Goal: Use online tool/utility: Utilize a website feature to perform a specific function

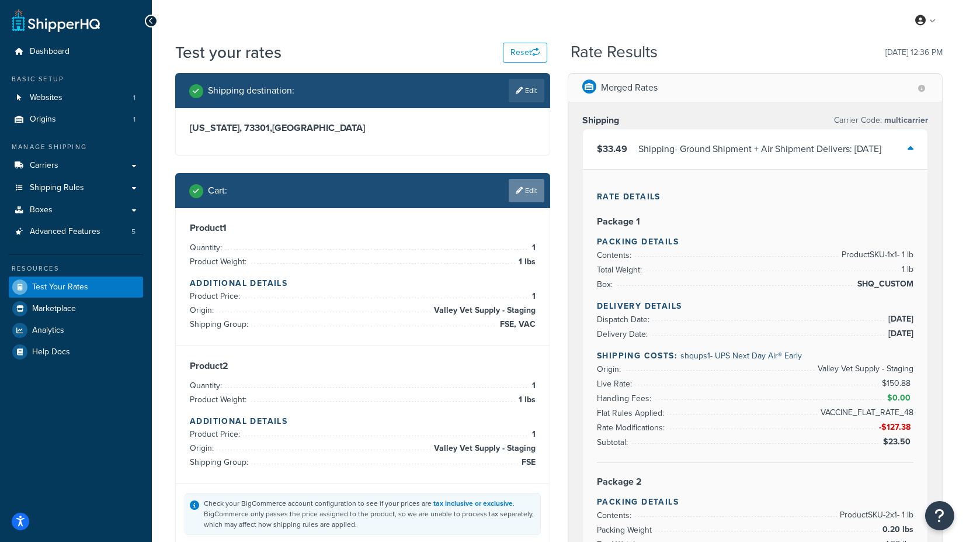
click at [529, 189] on link "Edit" at bounding box center [527, 190] width 36 height 23
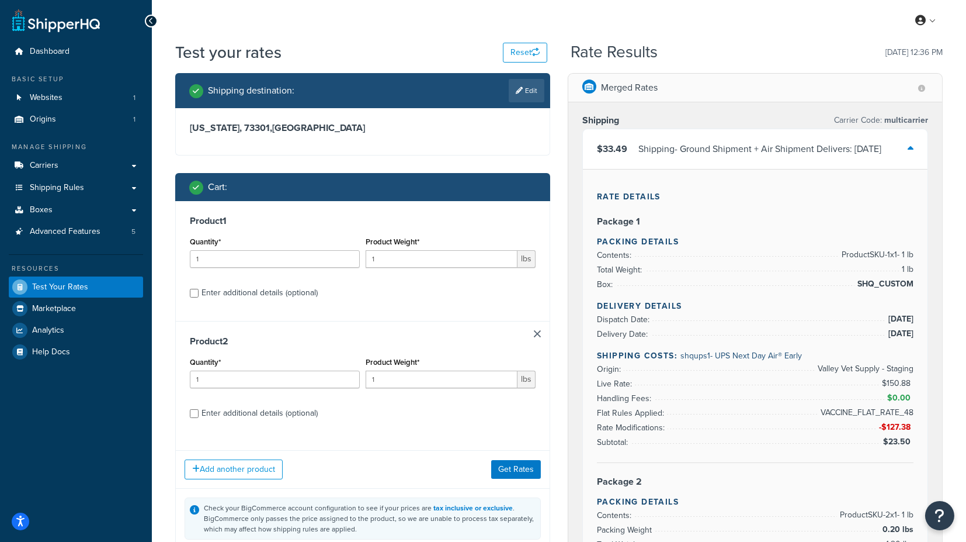
click at [234, 287] on div "Enter additional details (optional)" at bounding box center [260, 293] width 116 height 16
click at [199, 289] on input "Enter additional details (optional)" at bounding box center [194, 293] width 9 height 9
checkbox input "true"
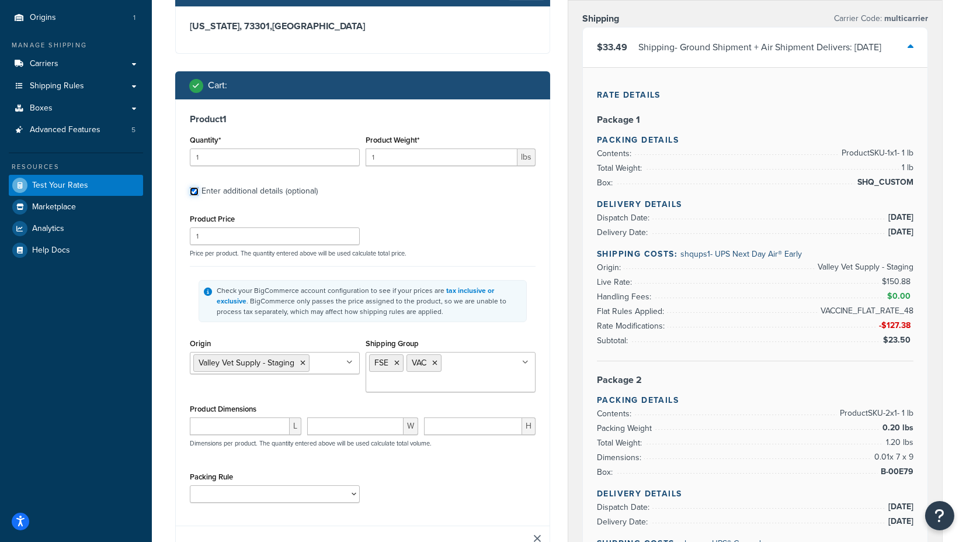
scroll to position [130, 0]
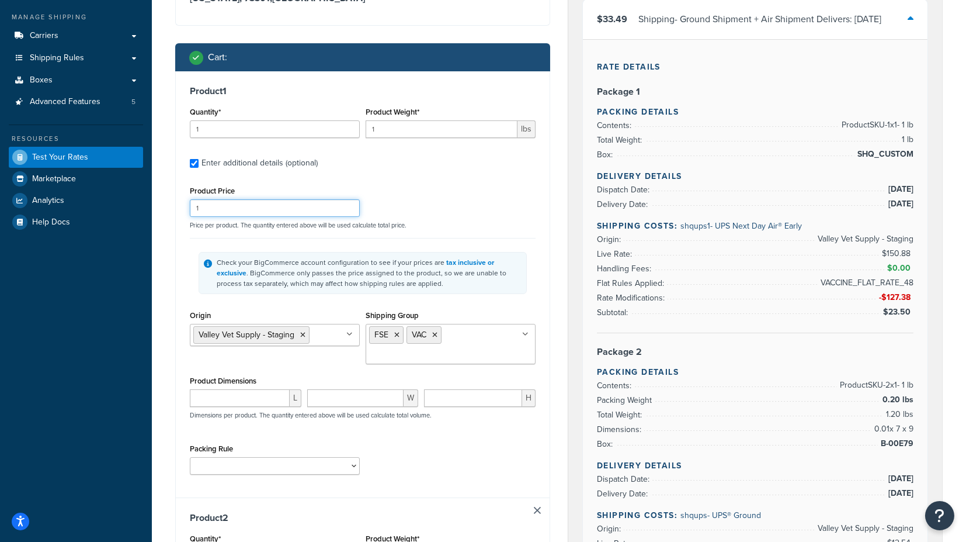
drag, startPoint x: 219, startPoint y: 203, endPoint x: 179, endPoint y: 206, distance: 39.2
click at [179, 206] on div "Product 1 Quantity* 1 Product Weight* 1 lbs Enter additional details (optional)…" at bounding box center [363, 284] width 374 height 426
type input "75"
click at [554, 266] on div "Shipping destination : Edit [US_STATE], 73301 , [GEOGRAPHIC_DATA] Cart : Produc…" at bounding box center [363, 489] width 393 height 1092
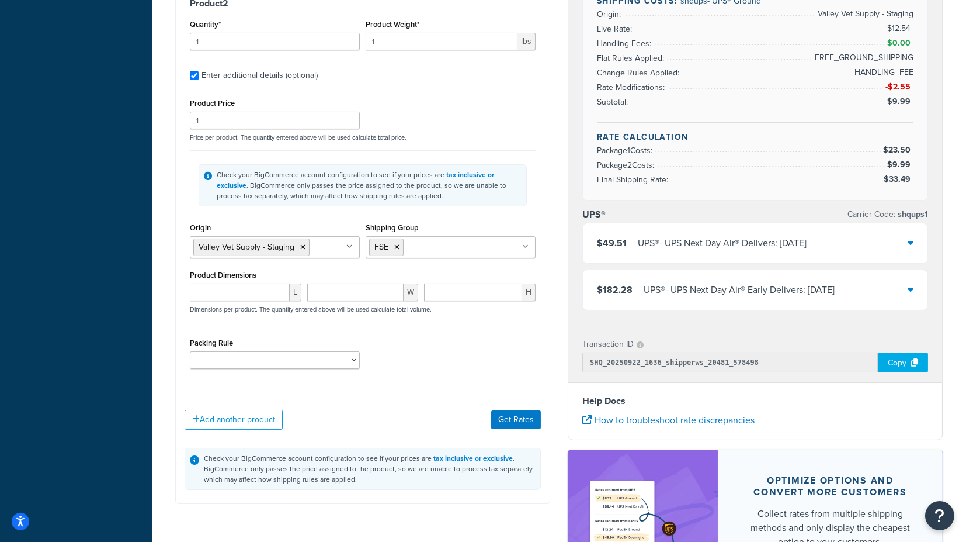
scroll to position [649, 0]
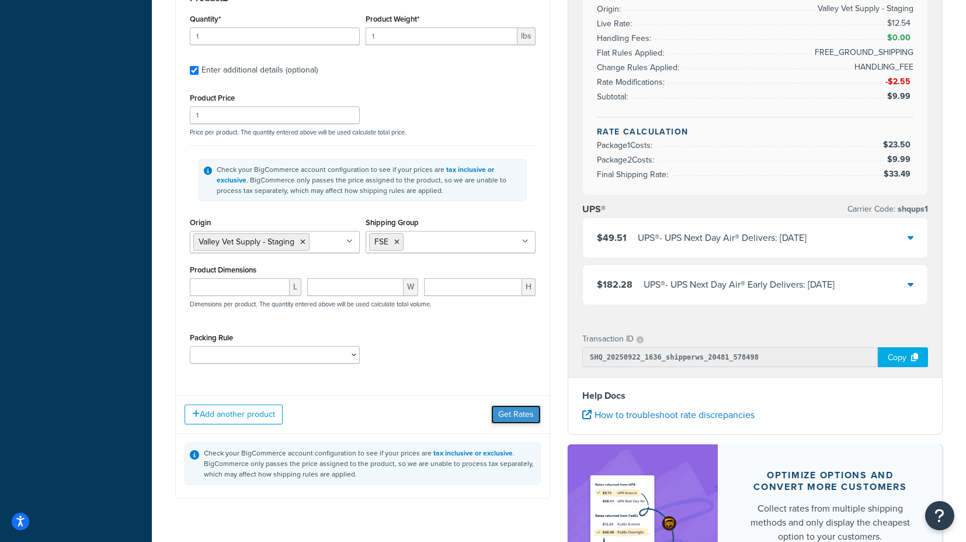
click at [519, 406] on button "Get Rates" at bounding box center [516, 414] width 50 height 19
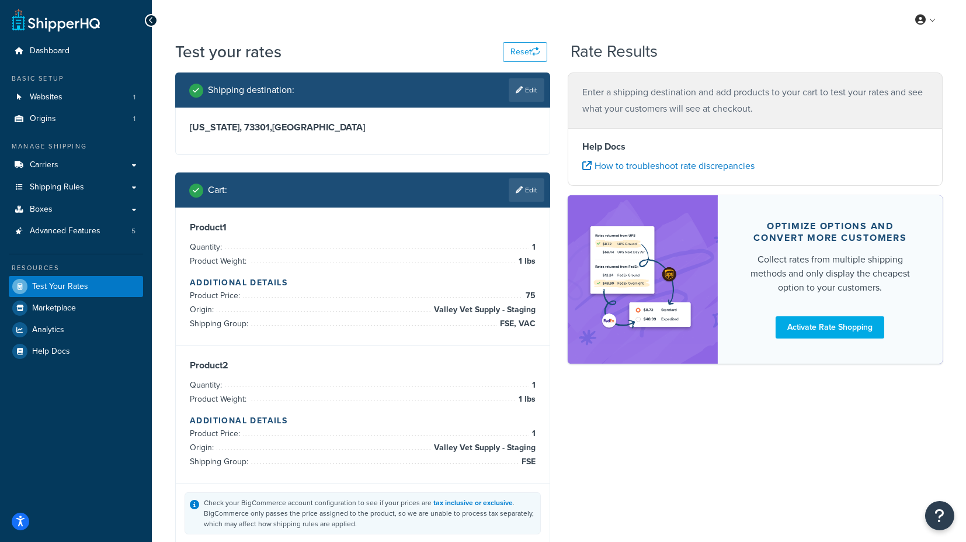
scroll to position [0, 0]
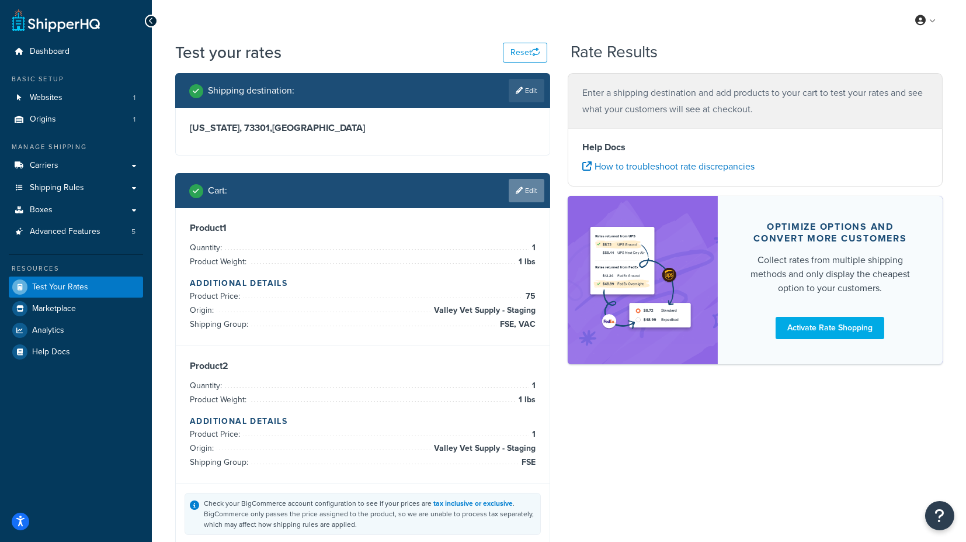
click at [524, 195] on link "Edit" at bounding box center [527, 190] width 36 height 23
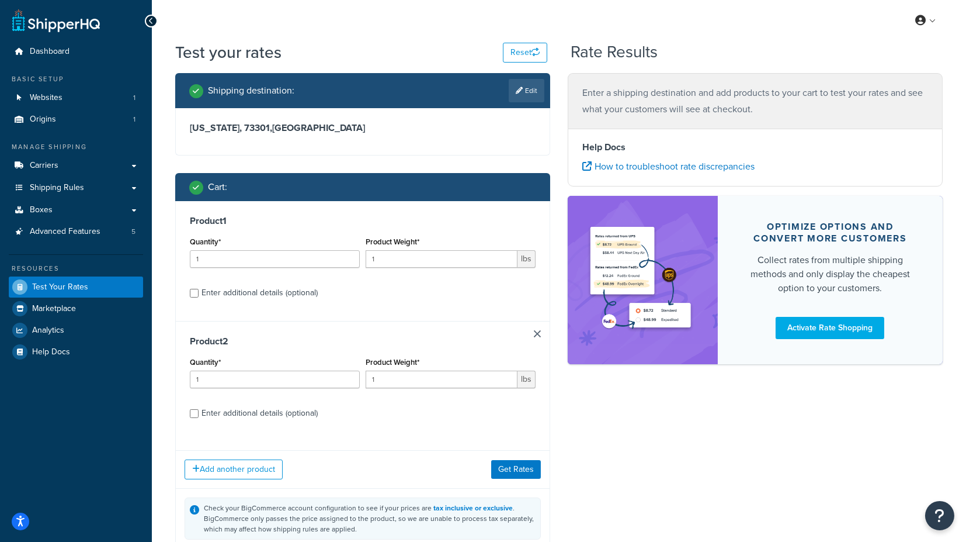
click at [247, 293] on div "Enter additional details (optional)" at bounding box center [260, 293] width 116 height 16
click at [199, 293] on input "Enter additional details (optional)" at bounding box center [194, 293] width 9 height 9
checkbox input "true"
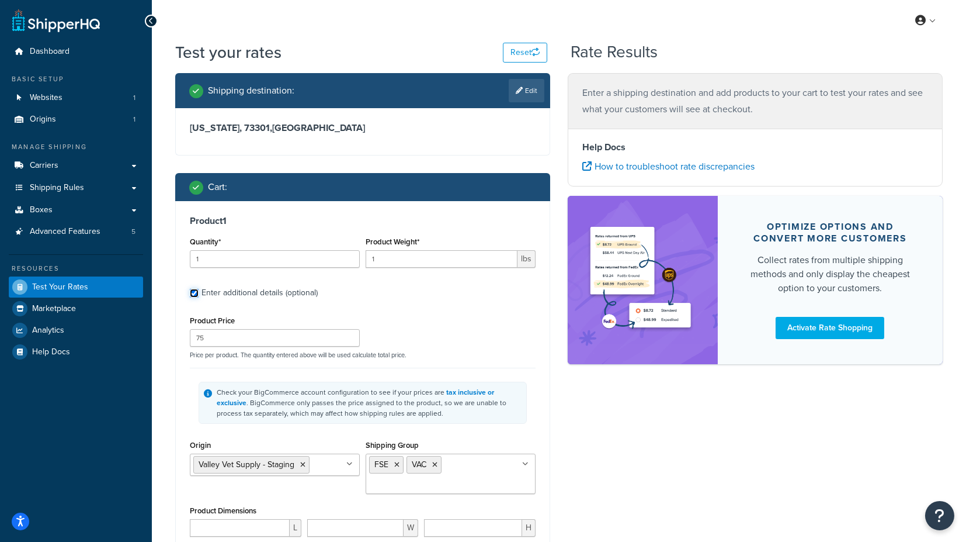
checkbox input "true"
drag, startPoint x: 238, startPoint y: 333, endPoint x: 189, endPoint y: 340, distance: 49.6
click at [190, 340] on input "75" at bounding box center [275, 338] width 170 height 18
type input "5"
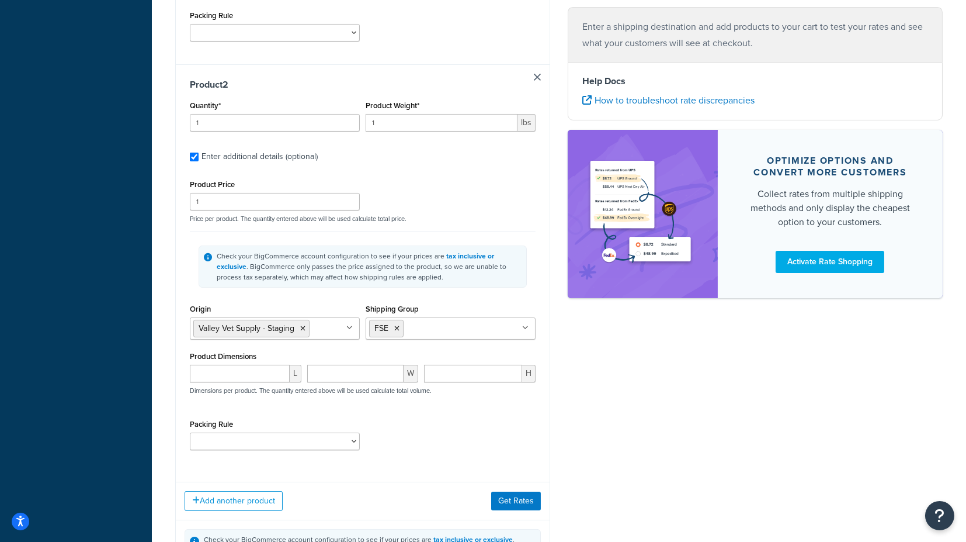
scroll to position [584, 0]
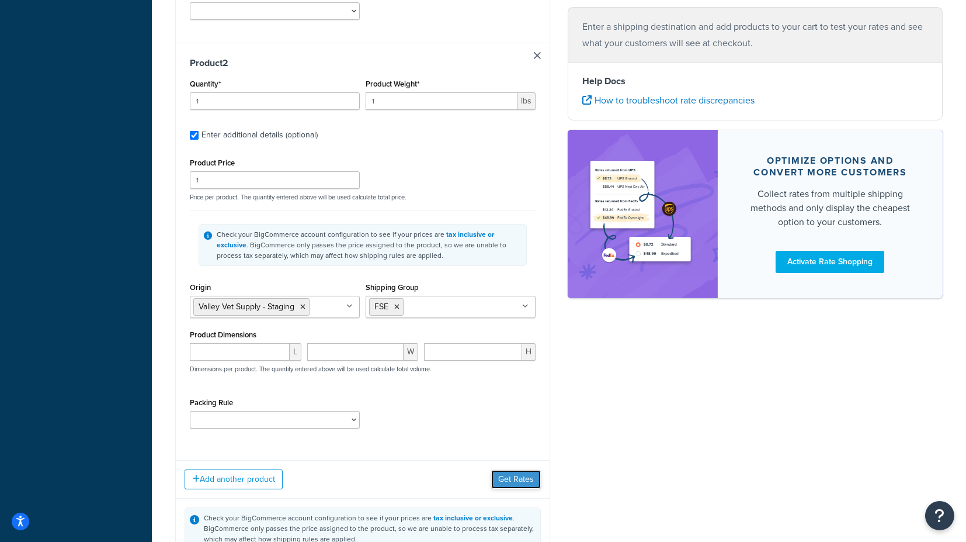
click at [528, 476] on button "Get Rates" at bounding box center [516, 479] width 50 height 19
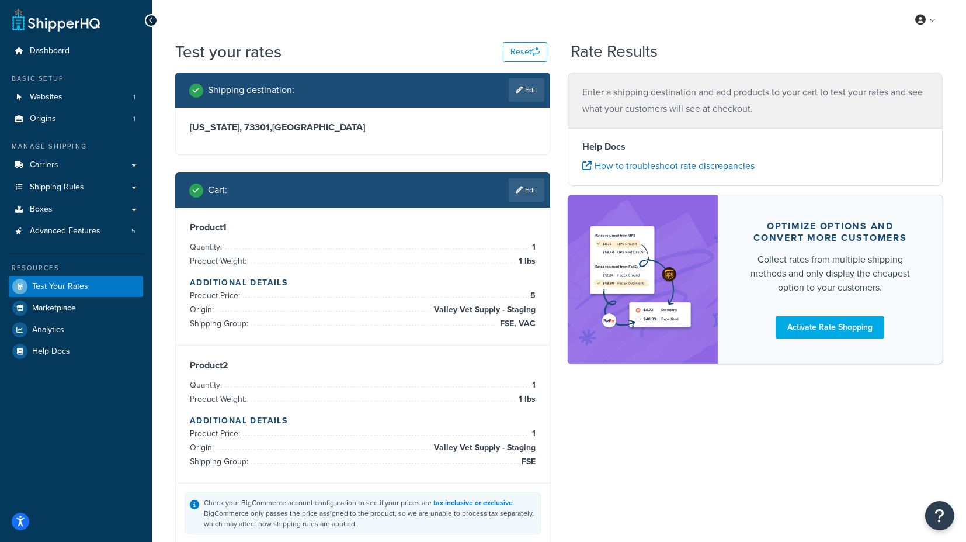
scroll to position [0, 0]
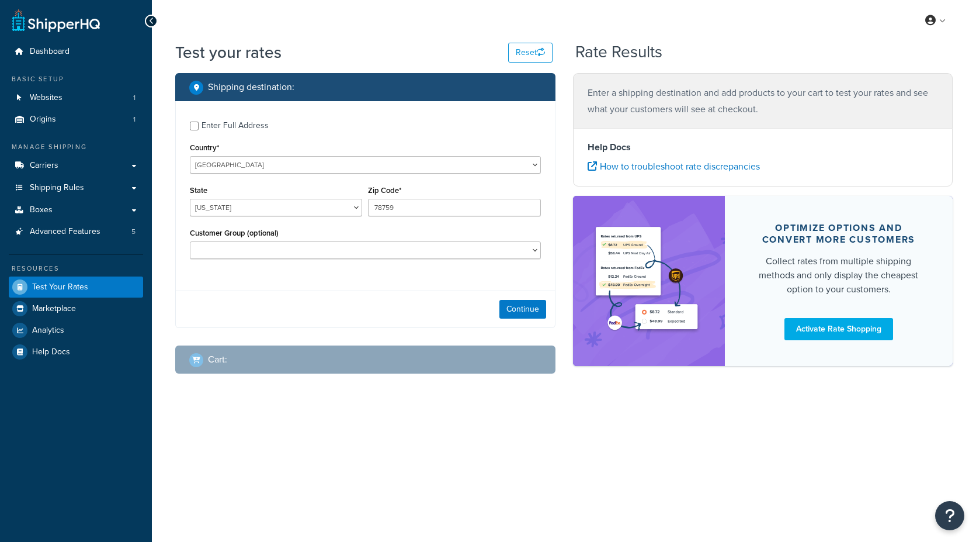
select select "[GEOGRAPHIC_DATA]"
click at [528, 306] on button "Continue" at bounding box center [523, 309] width 47 height 19
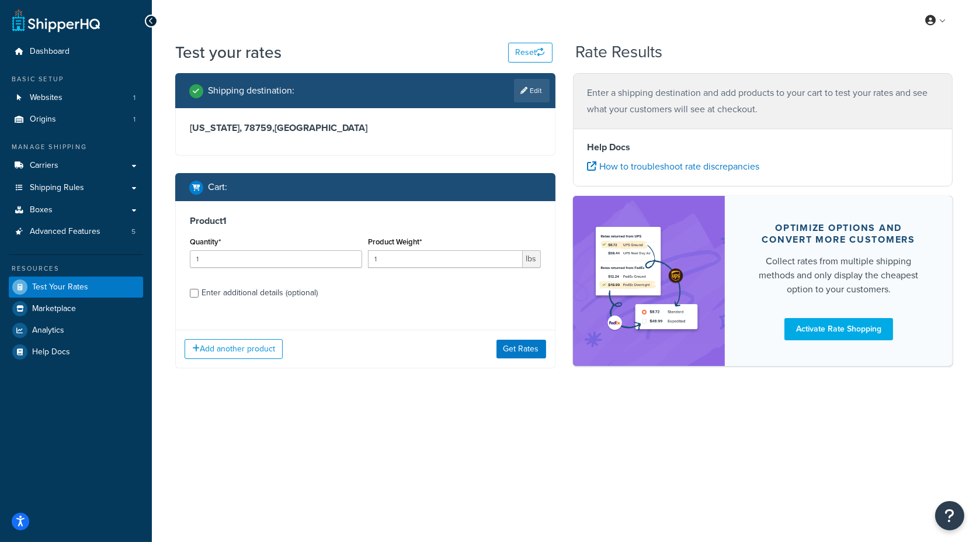
click at [266, 294] on div "Enter additional details (optional)" at bounding box center [260, 293] width 116 height 16
click at [199, 294] on input "Enter additional details (optional)" at bounding box center [194, 293] width 9 height 9
checkbox input "true"
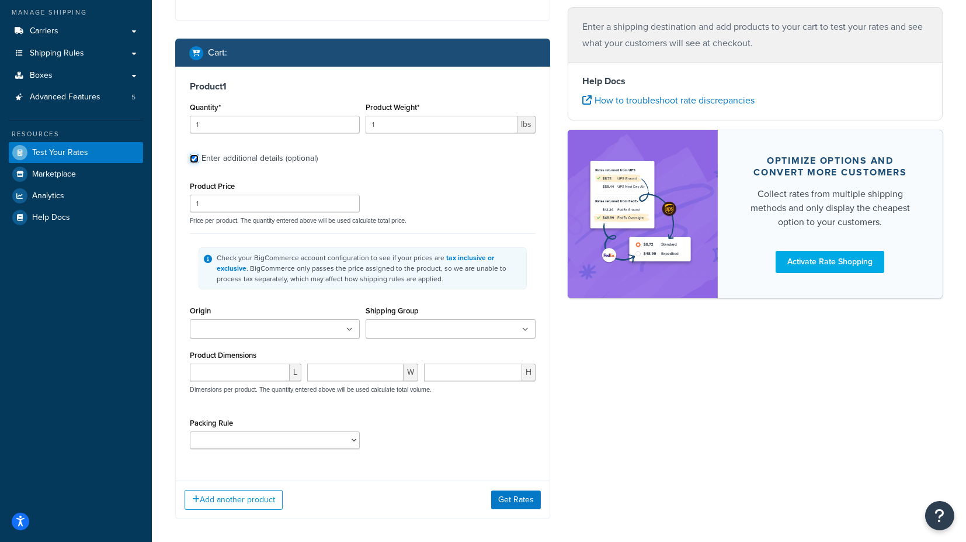
scroll to position [186, 0]
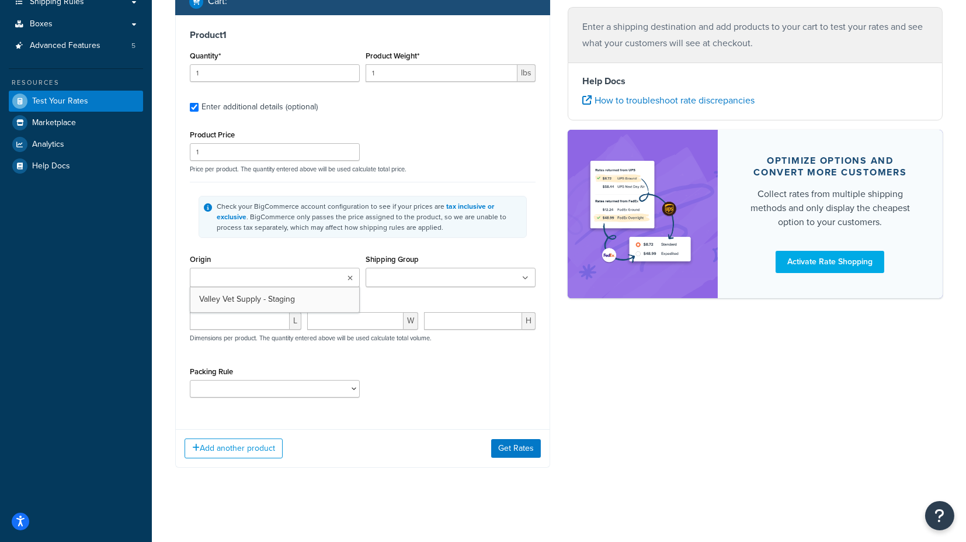
click at [306, 280] on ul at bounding box center [275, 277] width 170 height 19
drag, startPoint x: 278, startPoint y: 298, endPoint x: 299, endPoint y: 293, distance: 21.5
click at [390, 272] on input "Shipping Group" at bounding box center [420, 278] width 103 height 13
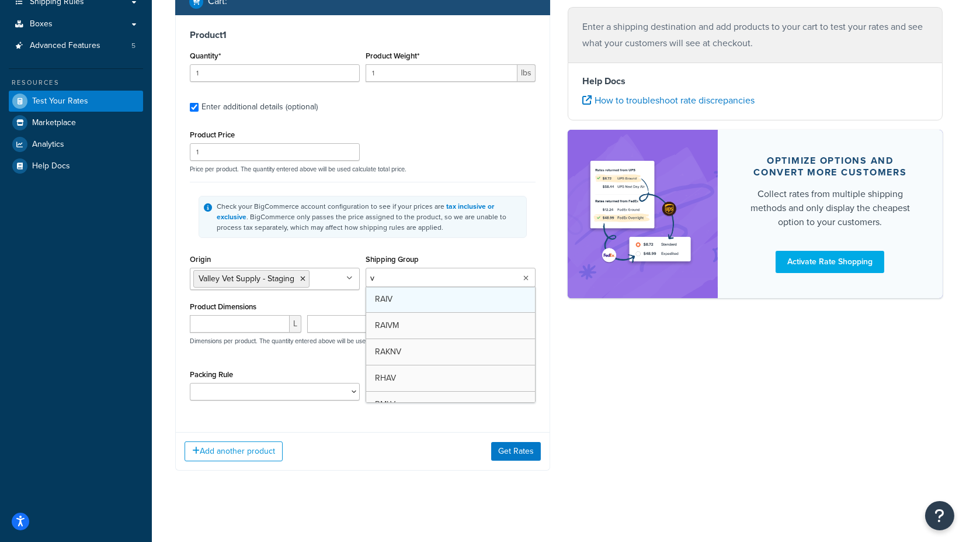
type input "va"
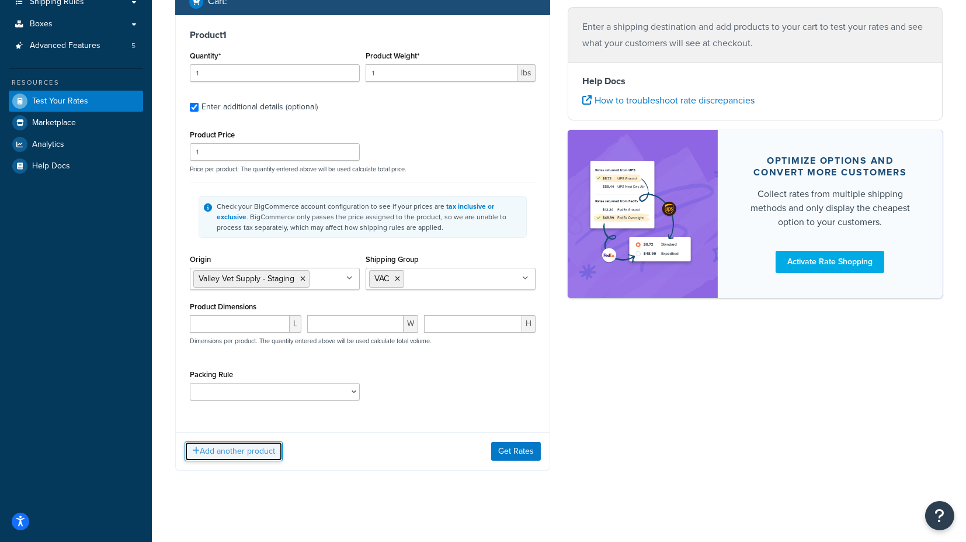
click at [227, 448] on button "Add another product" at bounding box center [234, 451] width 98 height 20
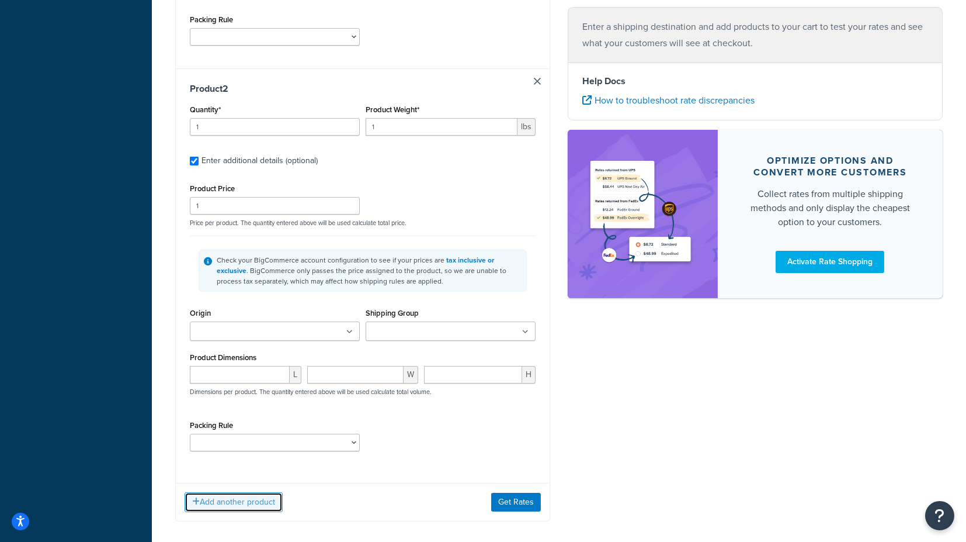
scroll to position [528, 0]
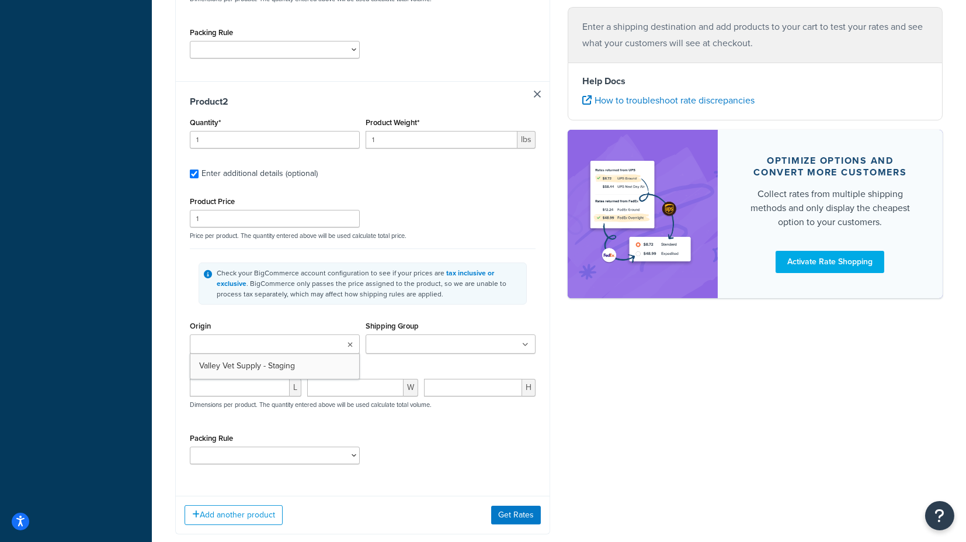
click at [278, 334] on ul at bounding box center [275, 343] width 170 height 19
drag, startPoint x: 260, startPoint y: 354, endPoint x: 282, endPoint y: 353, distance: 22.2
click at [392, 338] on input "Shipping Group" at bounding box center [420, 344] width 103 height 13
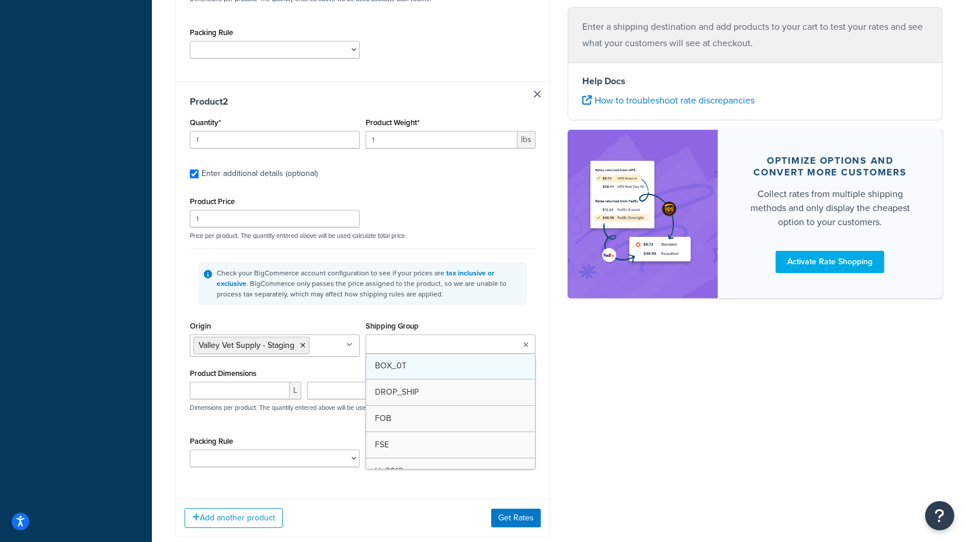
type input "f"
click at [512, 320] on div "Shipping Group FSE BOX_0T DROP_SHIP FOB H_3018 H0010 H0011 H0012 H0099 H1090 H1…" at bounding box center [451, 337] width 170 height 39
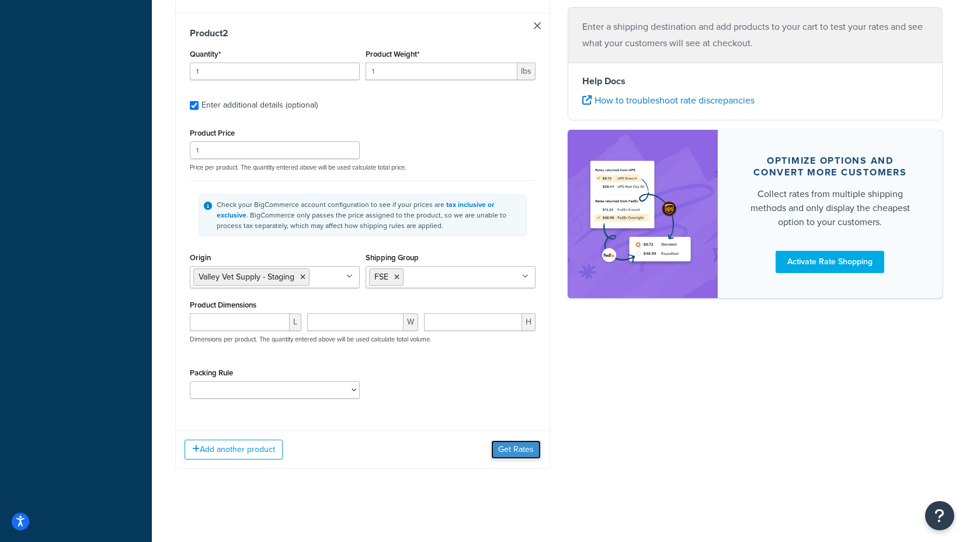
click at [517, 451] on button "Get Rates" at bounding box center [516, 449] width 50 height 19
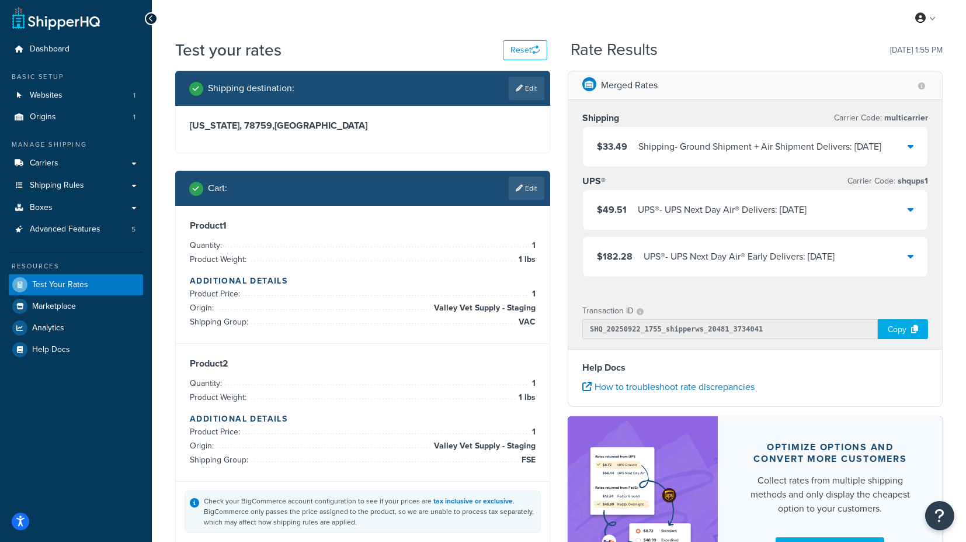
scroll to position [0, 0]
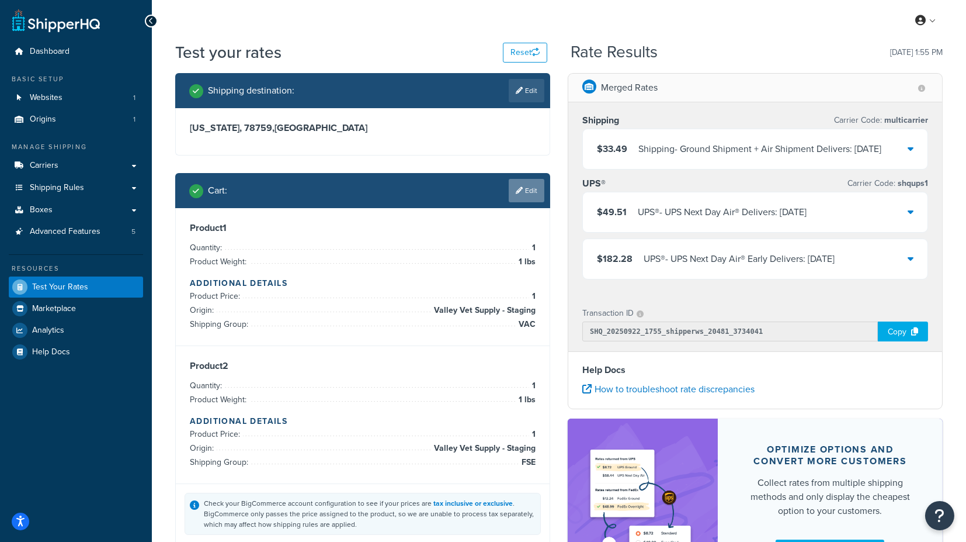
click at [529, 195] on link "Edit" at bounding box center [527, 190] width 36 height 23
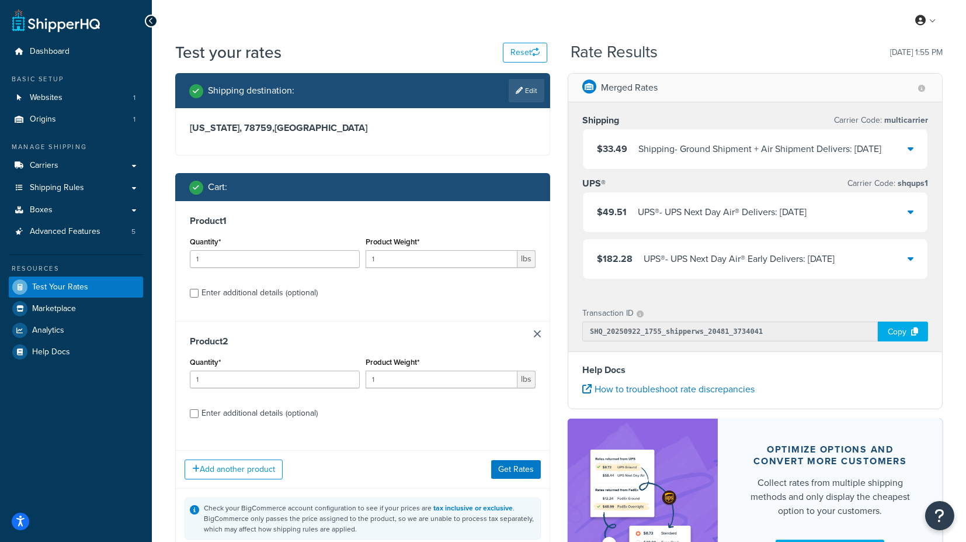
click at [257, 294] on div "Enter additional details (optional)" at bounding box center [260, 293] width 116 height 16
click at [199, 294] on input "Enter additional details (optional)" at bounding box center [194, 293] width 9 height 9
checkbox input "true"
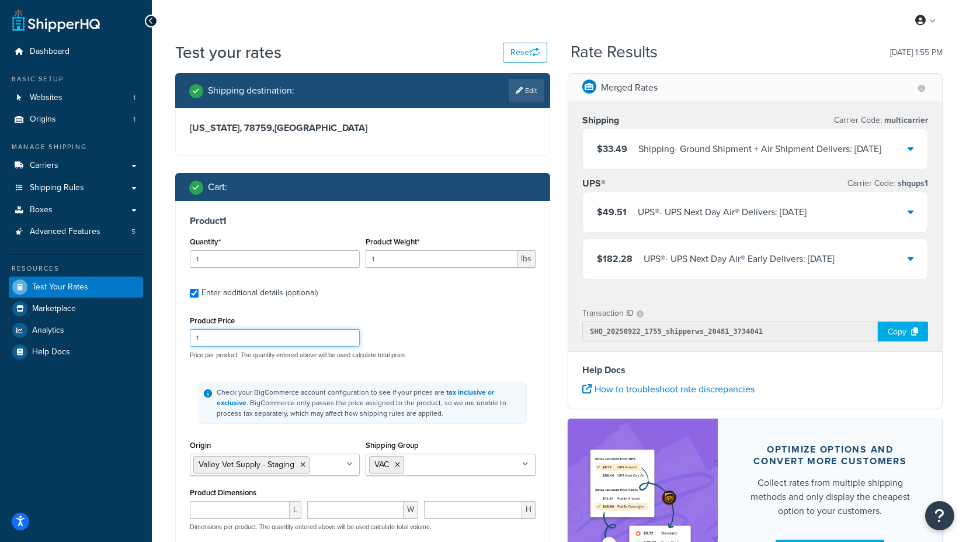
drag, startPoint x: 197, startPoint y: 342, endPoint x: 168, endPoint y: 341, distance: 28.6
type input "75"
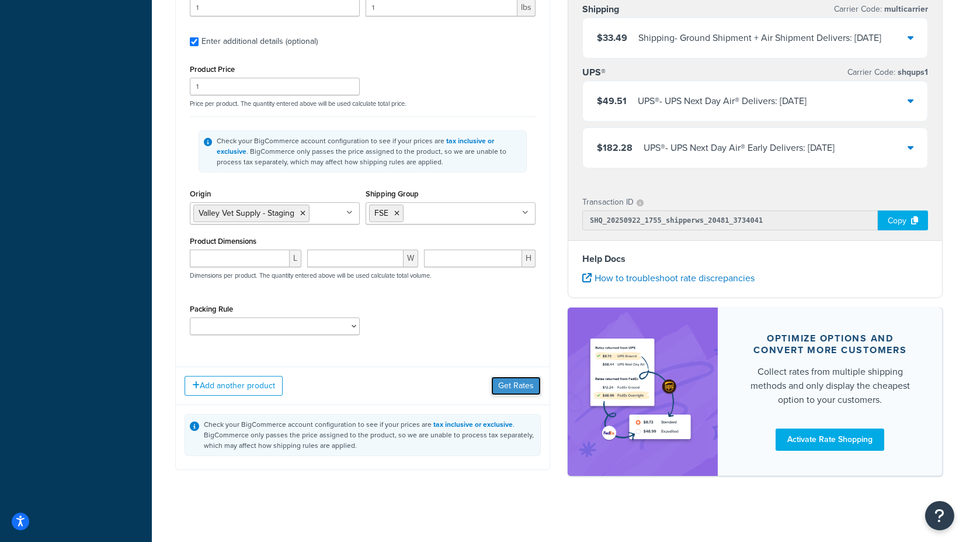
click at [506, 382] on button "Get Rates" at bounding box center [516, 385] width 50 height 19
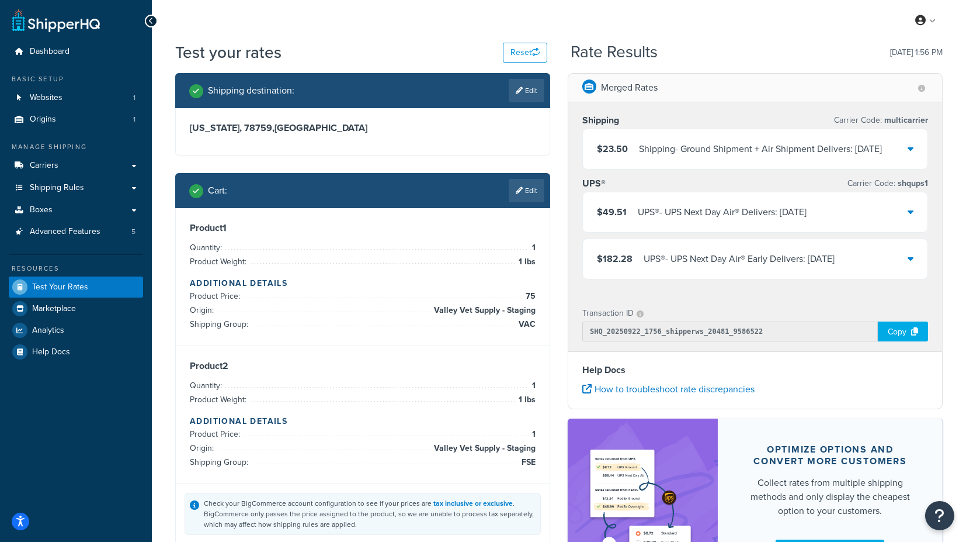
click at [917, 151] on div "$23.50 Shipping - Ground Shipment + Air Shipment Delivers: [DATE]" at bounding box center [755, 149] width 345 height 40
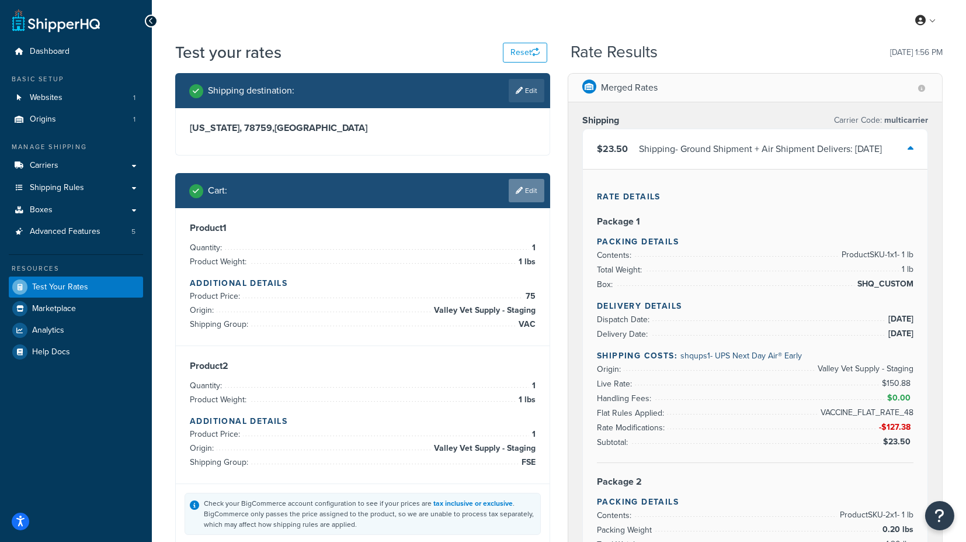
click at [529, 194] on link "Edit" at bounding box center [527, 190] width 36 height 23
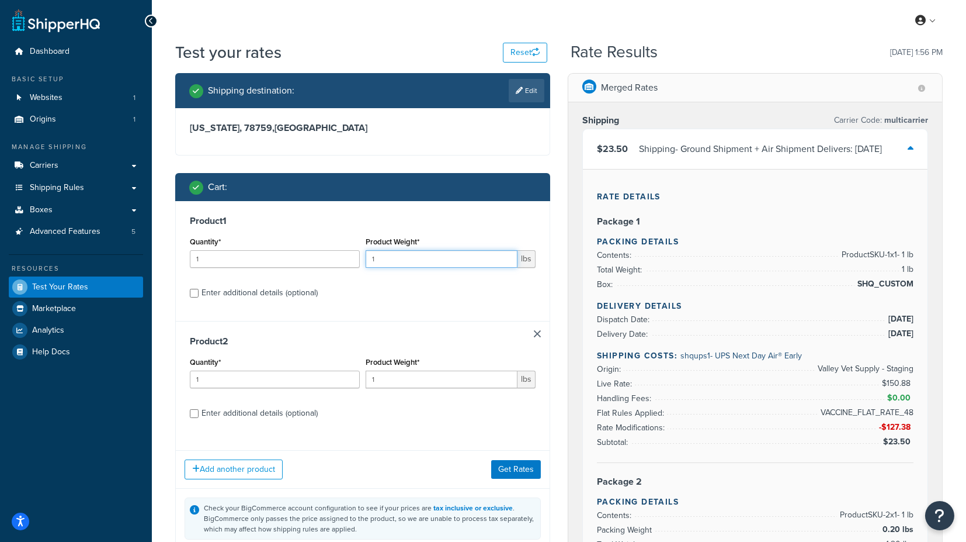
drag, startPoint x: 394, startPoint y: 258, endPoint x: 367, endPoint y: 259, distance: 26.9
click at [369, 259] on input "1" at bounding box center [442, 259] width 152 height 18
type input "3"
click at [556, 268] on div "Shipping destination : Edit [US_STATE], 78759 , [GEOGRAPHIC_DATA] Cart : Produc…" at bounding box center [363, 322] width 393 height 498
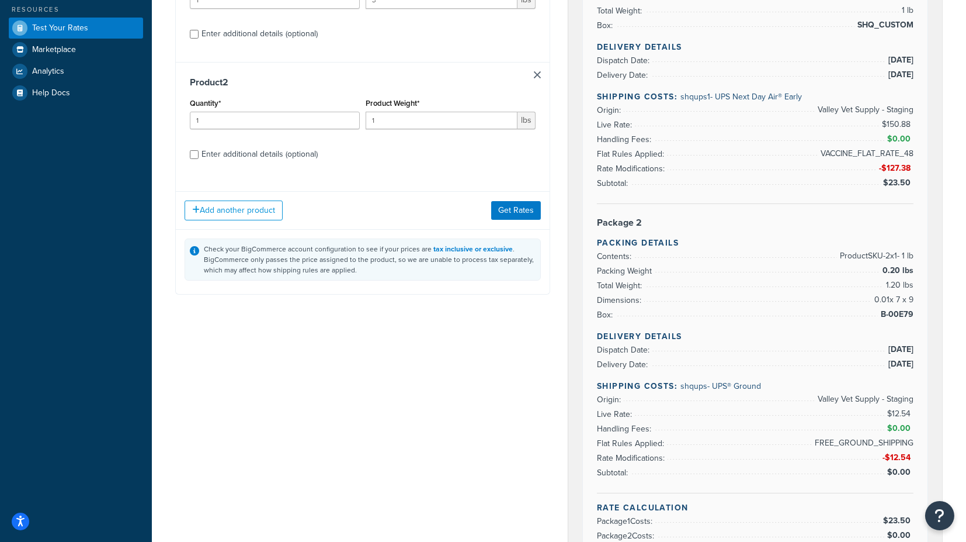
scroll to position [259, 0]
click at [526, 217] on button "Get Rates" at bounding box center [516, 209] width 50 height 19
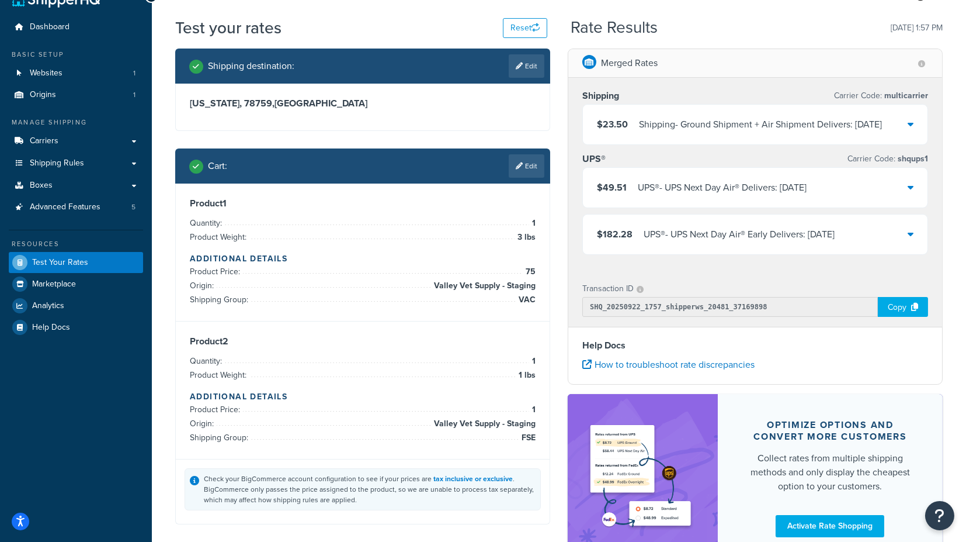
scroll to position [0, 0]
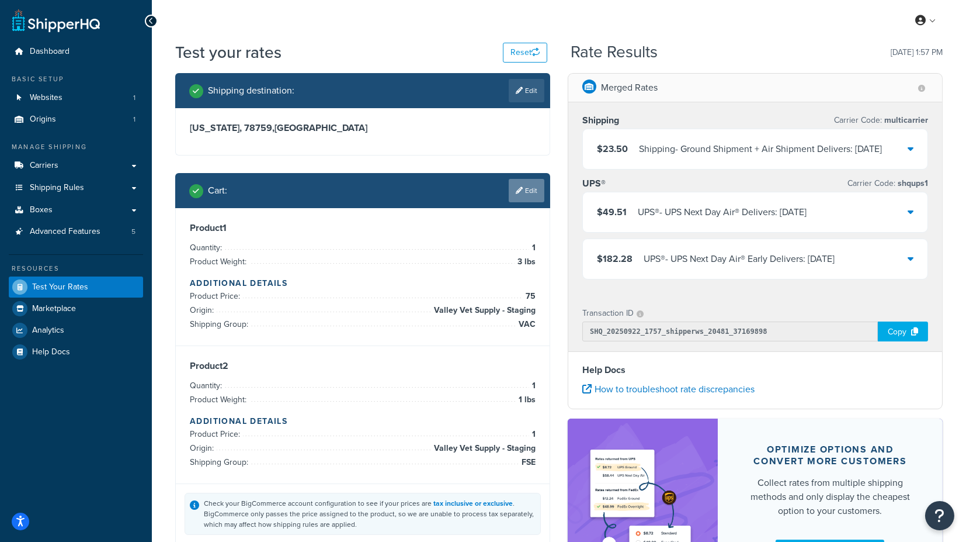
click at [526, 196] on link "Edit" at bounding box center [527, 190] width 36 height 23
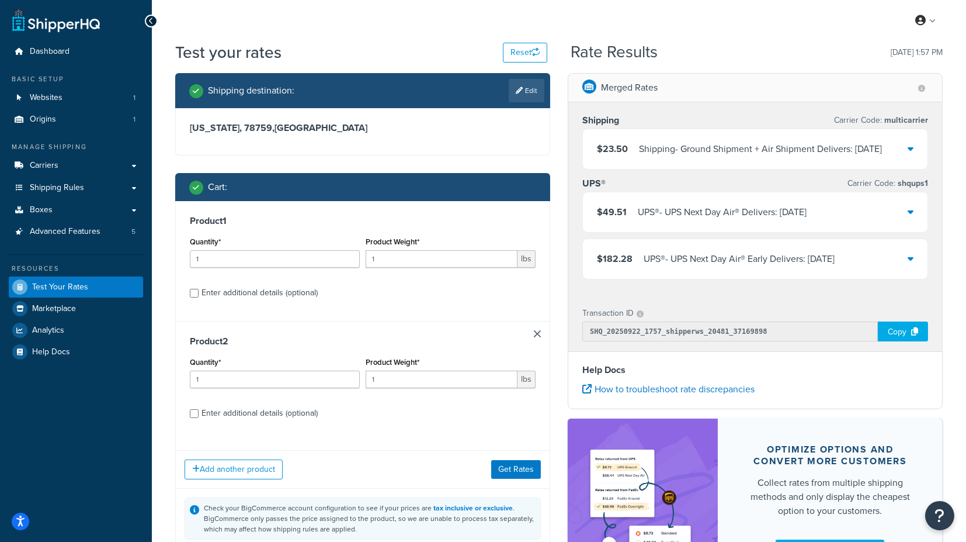
click at [285, 294] on div "Enter additional details (optional)" at bounding box center [260, 293] width 116 height 16
click at [199, 294] on input "Enter additional details (optional)" at bounding box center [194, 293] width 9 height 9
checkbox input "true"
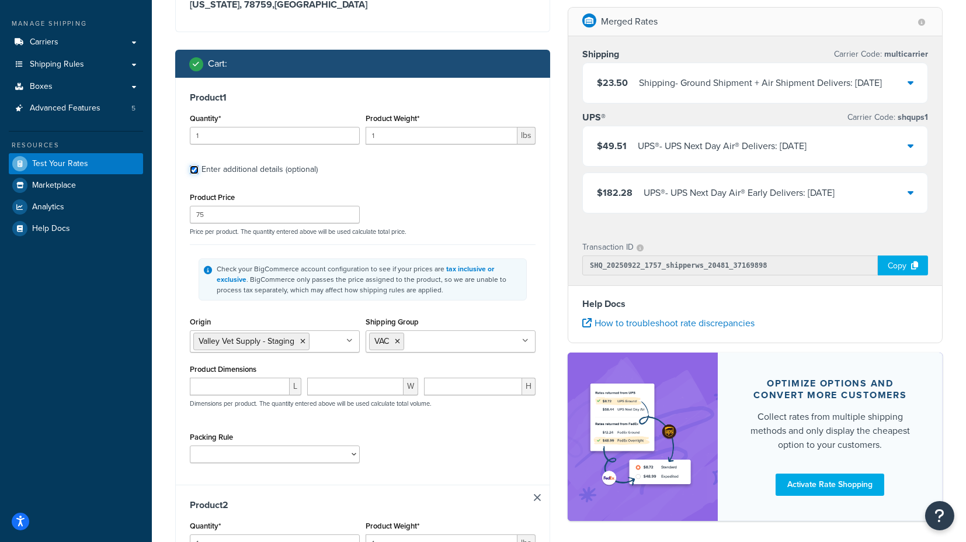
scroll to position [130, 0]
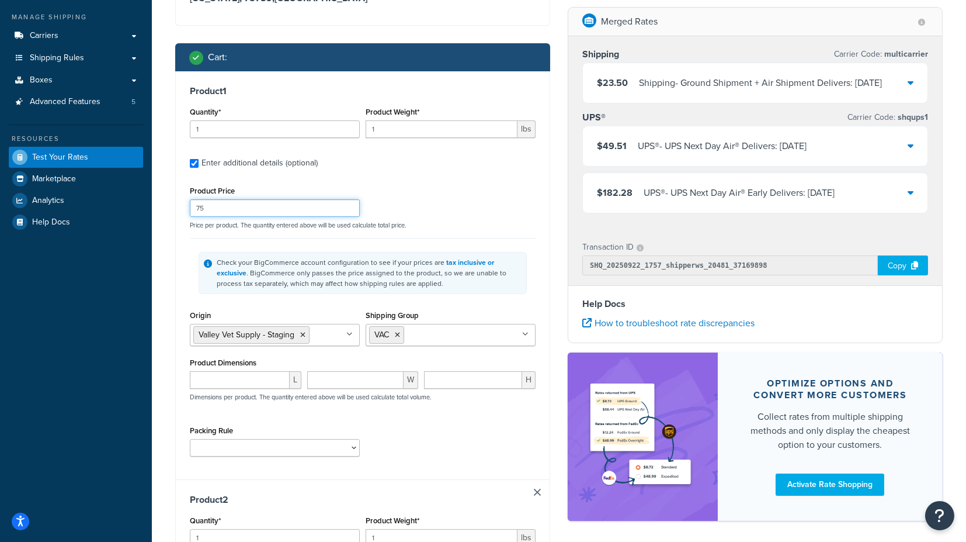
drag, startPoint x: 217, startPoint y: 210, endPoint x: 164, endPoint y: 209, distance: 53.2
click at [164, 209] on div "Test your rates Reset Rate Results [DATE] 1:57 PM Shipping destination : Edit […" at bounding box center [559, 478] width 815 height 1135
type input "50"
click at [167, 358] on div "Shipping destination : Edit [US_STATE], 78759 , [GEOGRAPHIC_DATA] Cart : Produc…" at bounding box center [363, 480] width 393 height 1074
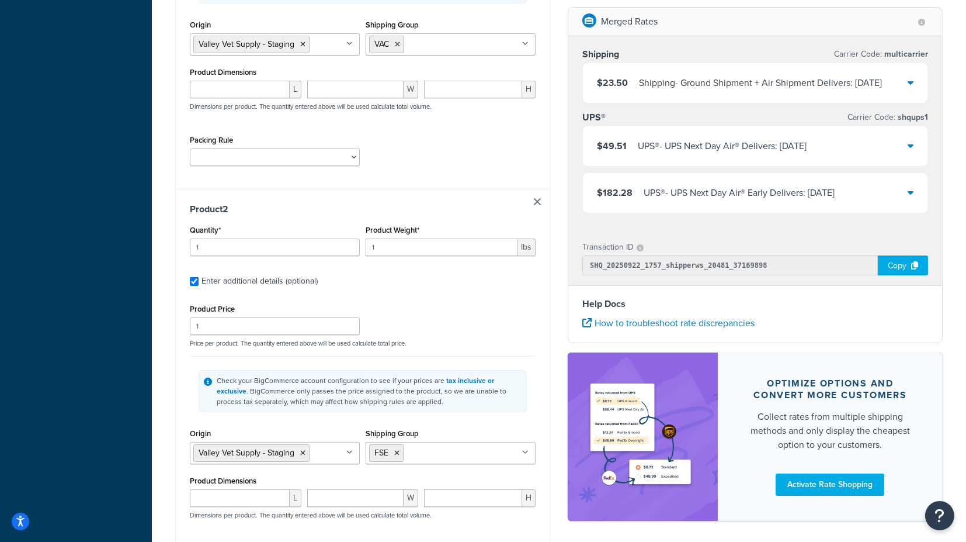
scroll to position [389, 0]
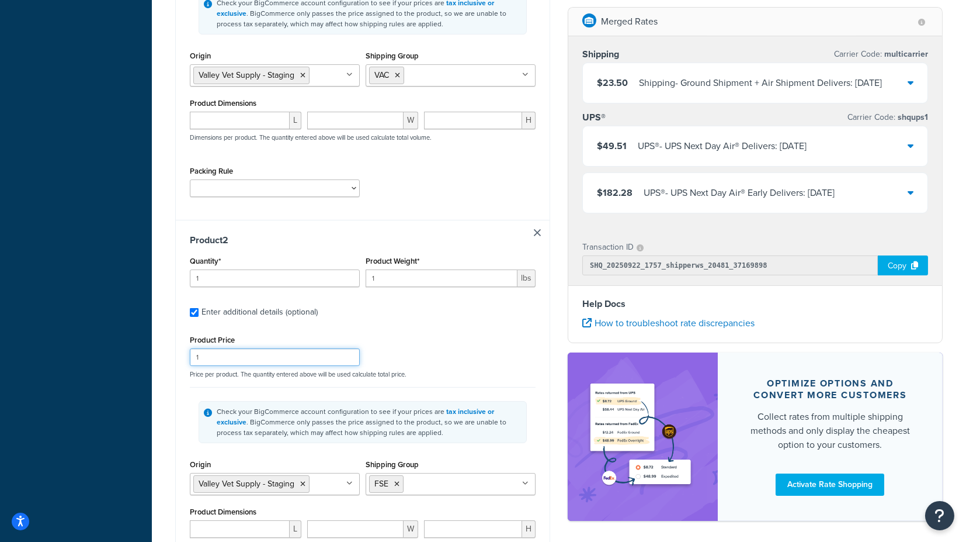
drag, startPoint x: 224, startPoint y: 355, endPoint x: 145, endPoint y: 358, distance: 79.0
click at [154, 358] on div "Test your rates Reset Rate Results [DATE] 1:57 PM Shipping destination : Edit […" at bounding box center [559, 219] width 815 height 1135
type input "30"
click at [164, 359] on div "Test your rates Reset Rate Results [DATE] 1:57 PM Shipping destination : Edit […" at bounding box center [559, 219] width 815 height 1135
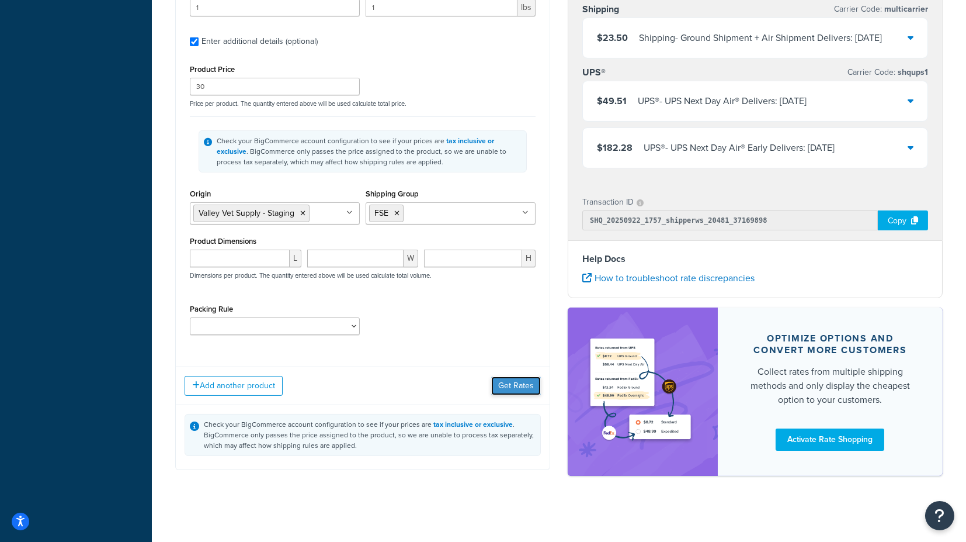
click at [507, 380] on button "Get Rates" at bounding box center [516, 385] width 50 height 19
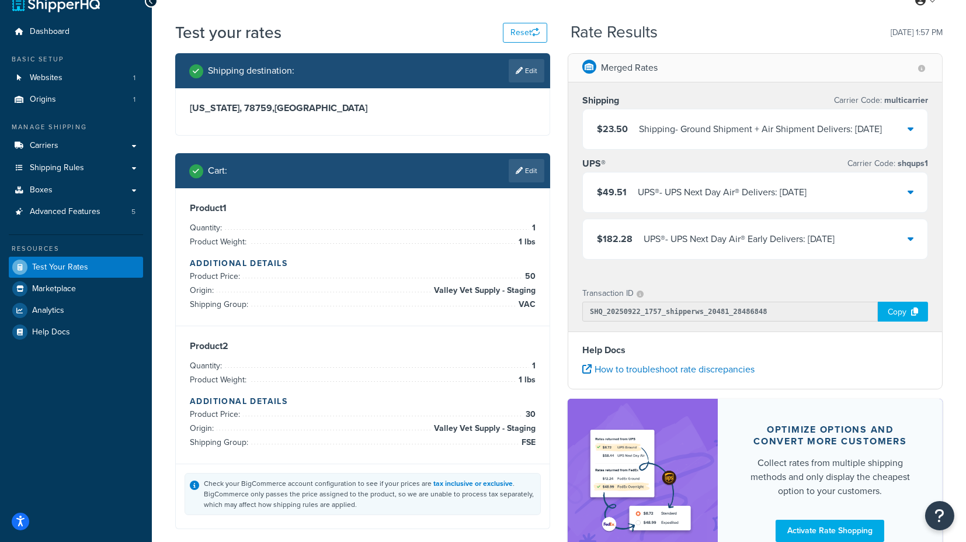
scroll to position [0, 0]
